Goal: Find specific page/section: Find specific page/section

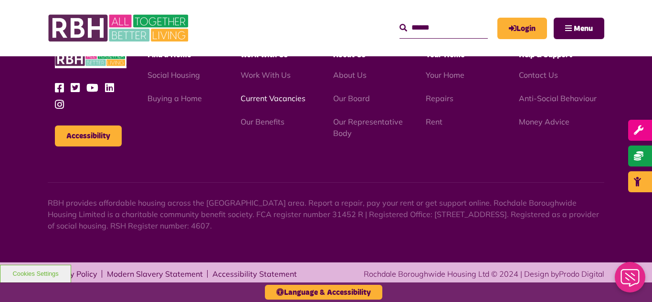
click at [260, 100] on link "Current Vacancies" at bounding box center [273, 99] width 65 height 10
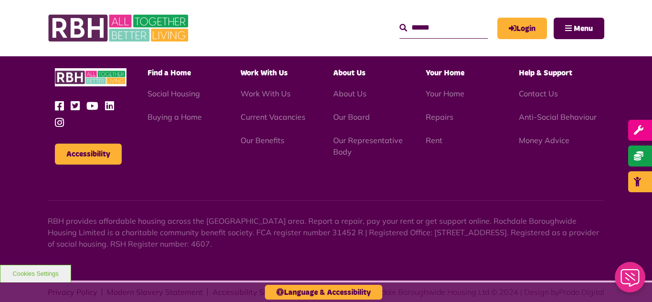
scroll to position [1151, 0]
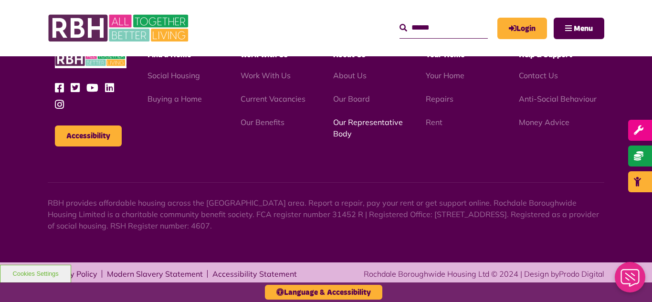
click at [357, 122] on link "Our Representative Body" at bounding box center [368, 127] width 70 height 21
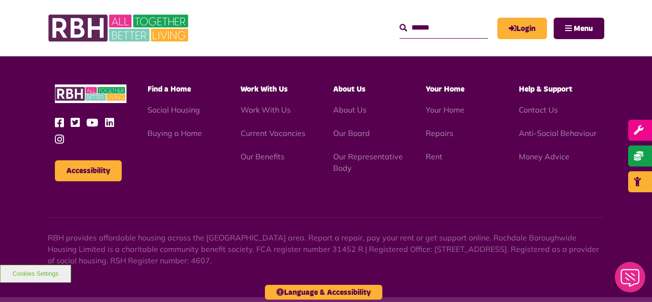
scroll to position [2772, 0]
